Goal: Transaction & Acquisition: Purchase product/service

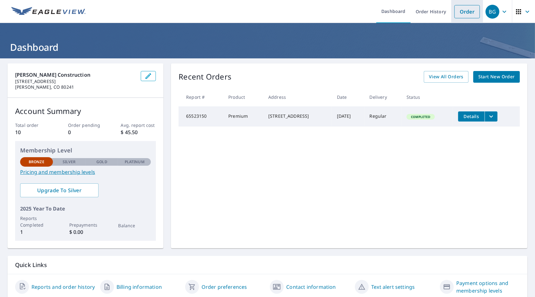
click at [463, 14] on link "Order" at bounding box center [468, 11] width 26 height 13
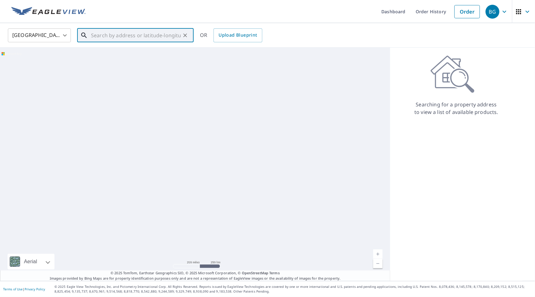
click at [120, 38] on input "text" at bounding box center [136, 35] width 90 height 18
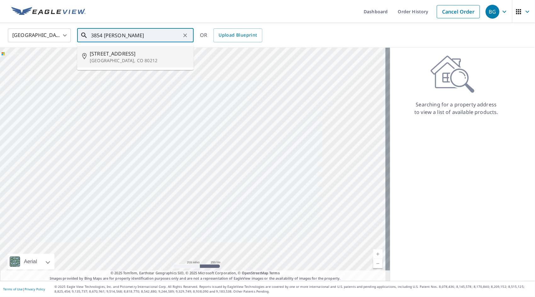
click at [102, 55] on span "[STREET_ADDRESS]" at bounding box center [139, 54] width 99 height 8
type input "[STREET_ADDRESS]"
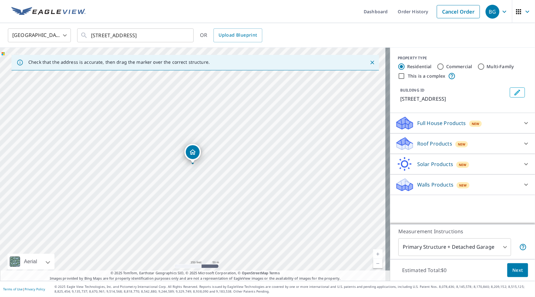
click at [440, 143] on p "Roof Products" at bounding box center [435, 144] width 35 height 8
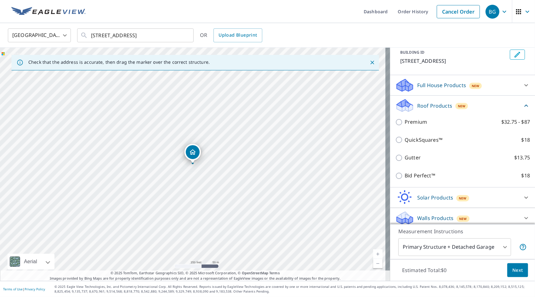
scroll to position [42, 0]
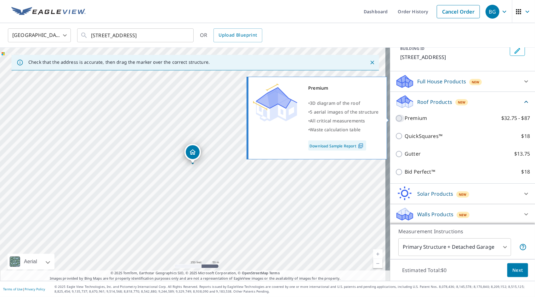
click at [395, 117] on input "Premium $32.75 - $87" at bounding box center [399, 118] width 9 height 8
checkbox input "true"
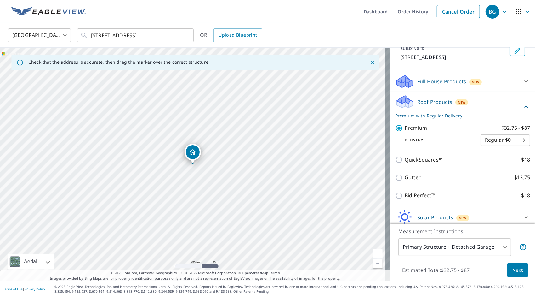
scroll to position [65, 0]
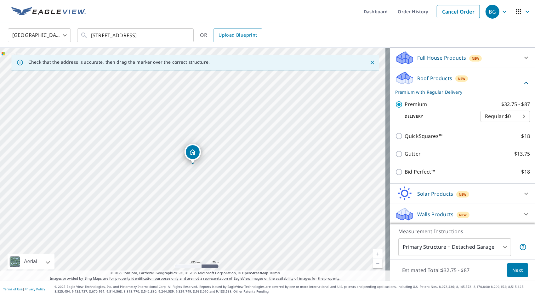
click at [513, 269] on span "Next" at bounding box center [518, 270] width 11 height 8
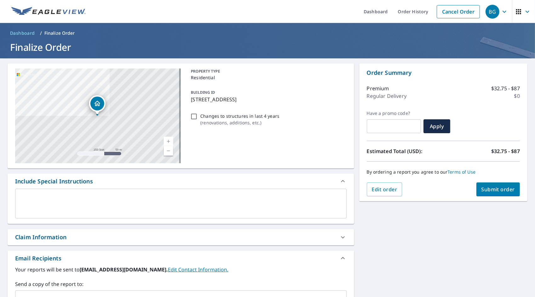
click at [497, 191] on span "Submit order" at bounding box center [499, 189] width 34 height 7
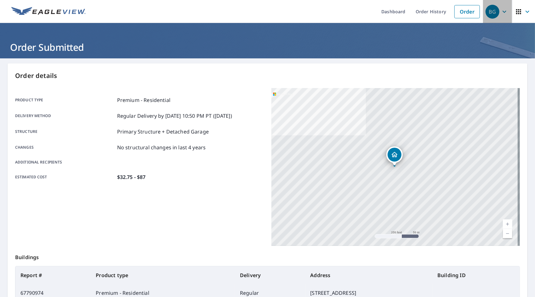
click at [487, 10] on div "BG" at bounding box center [493, 12] width 14 height 14
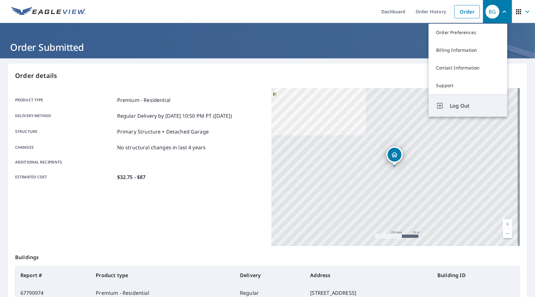
click at [459, 107] on span "Log Out" at bounding box center [475, 106] width 50 height 8
